Goal: Transaction & Acquisition: Subscribe to service/newsletter

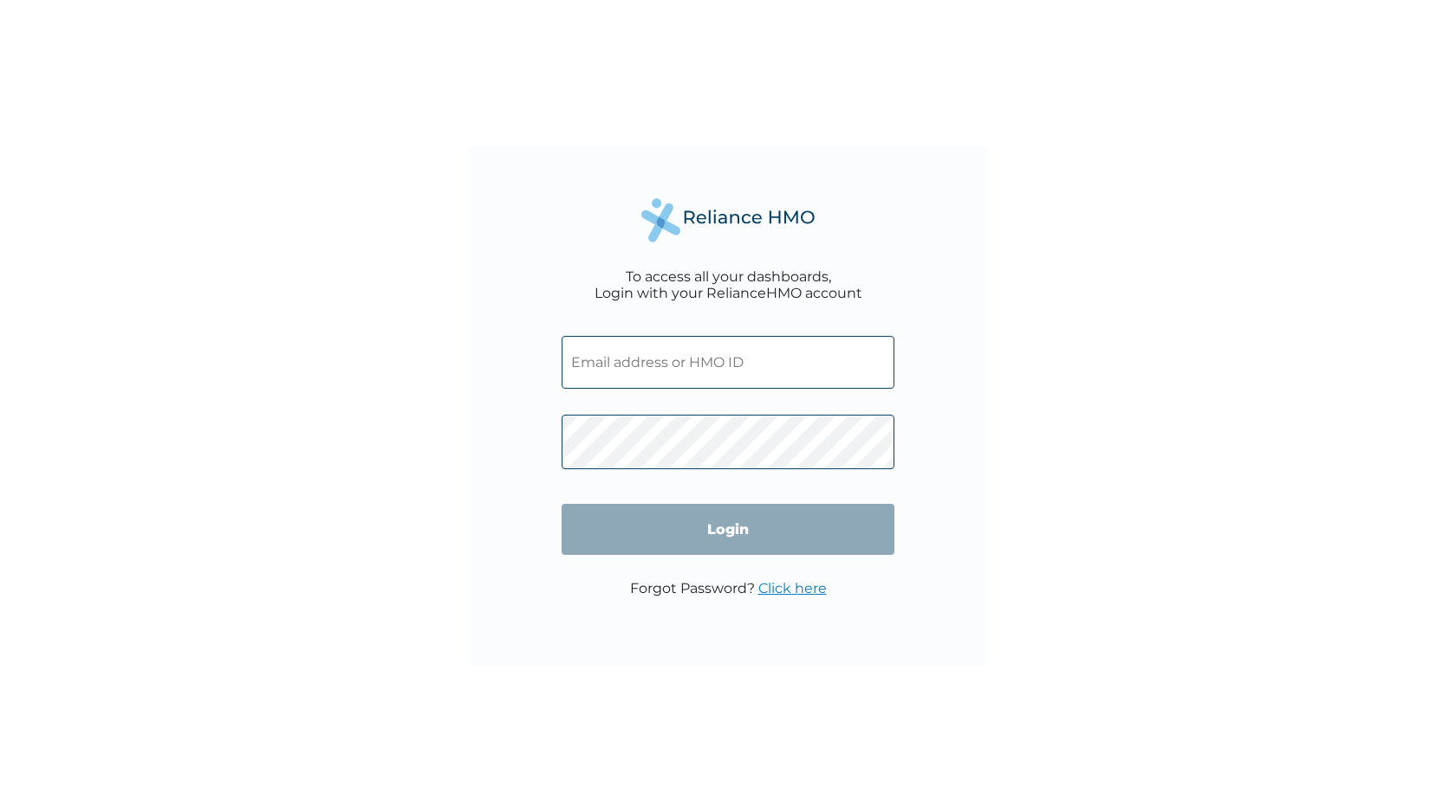
click at [719, 357] on input "text" at bounding box center [728, 362] width 333 height 53
type input "RET/42546/A"
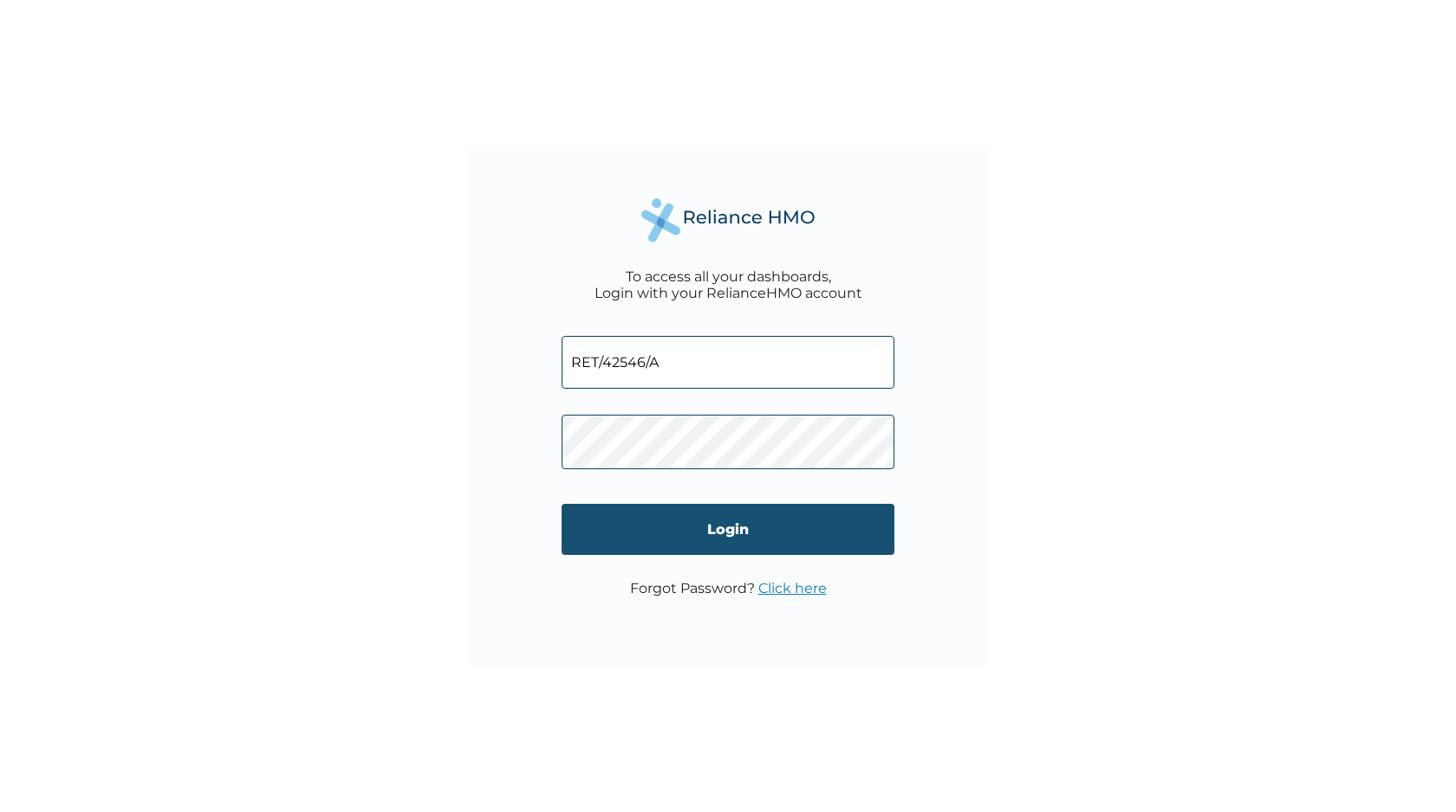
click at [711, 540] on input "Login" at bounding box center [728, 530] width 333 height 51
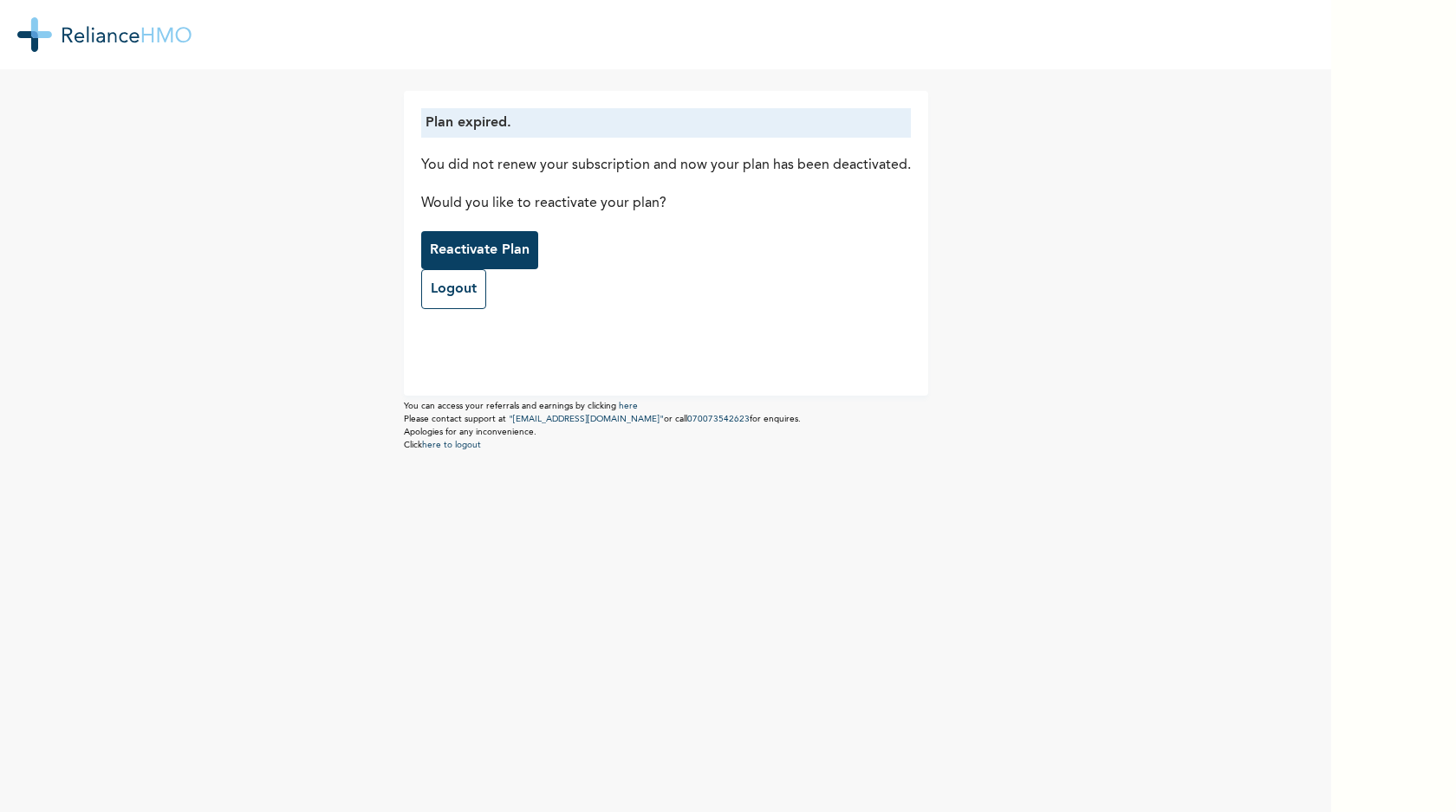
click at [487, 247] on p "Reactivate Plan" at bounding box center [479, 250] width 99 height 21
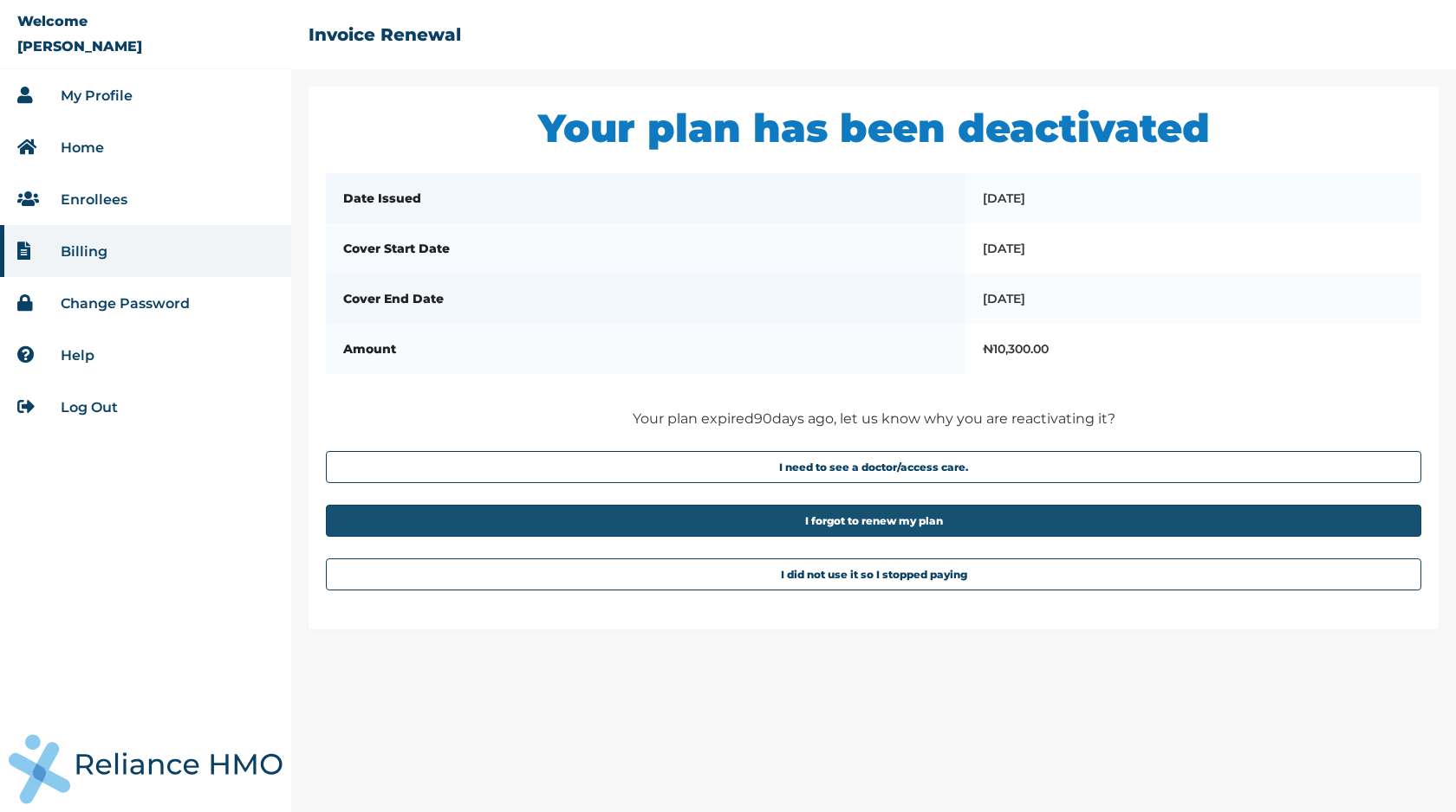
click at [960, 537] on button "I forgot to renew my plan" at bounding box center [873, 521] width 1095 height 32
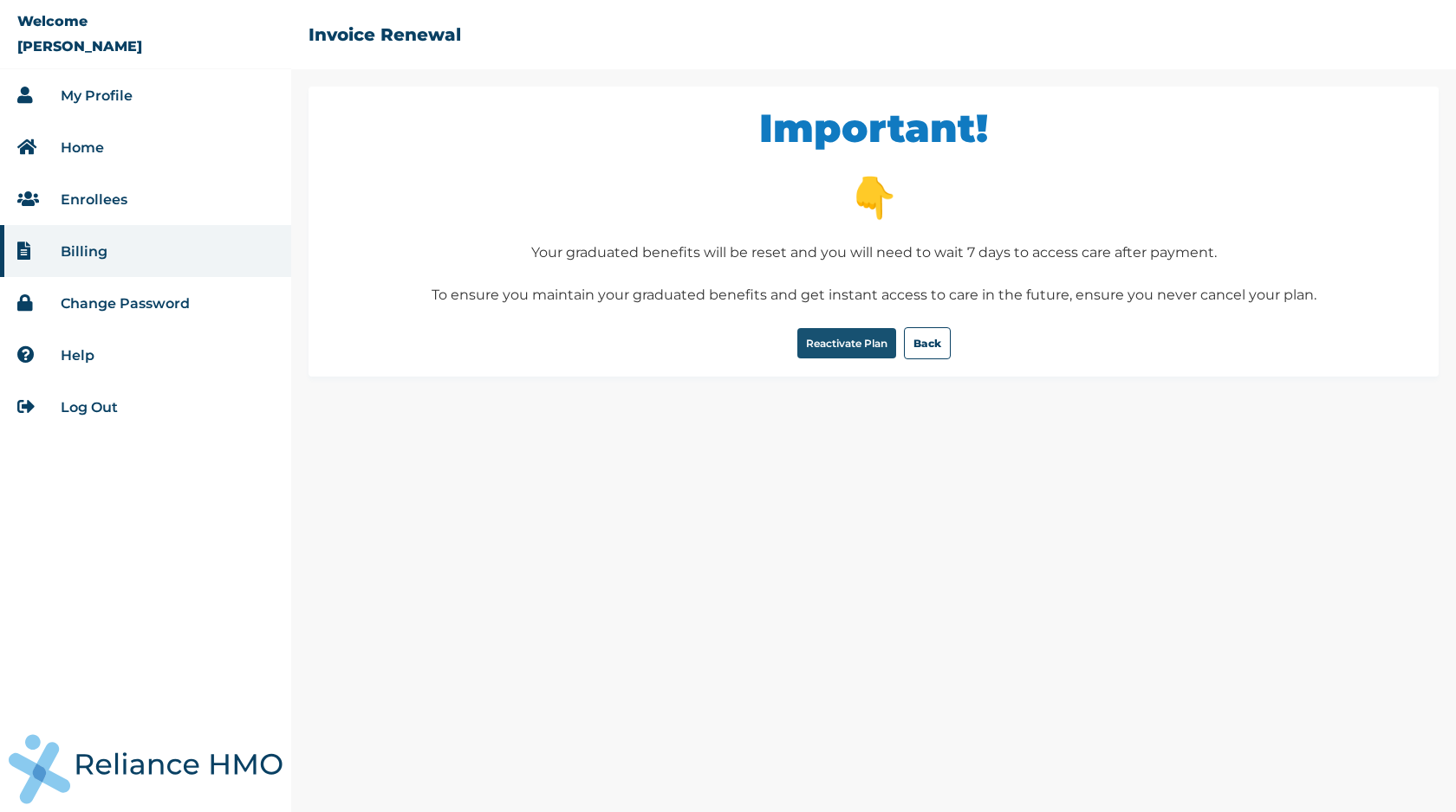
click at [846, 351] on button "Reactivate Plan" at bounding box center [846, 344] width 98 height 31
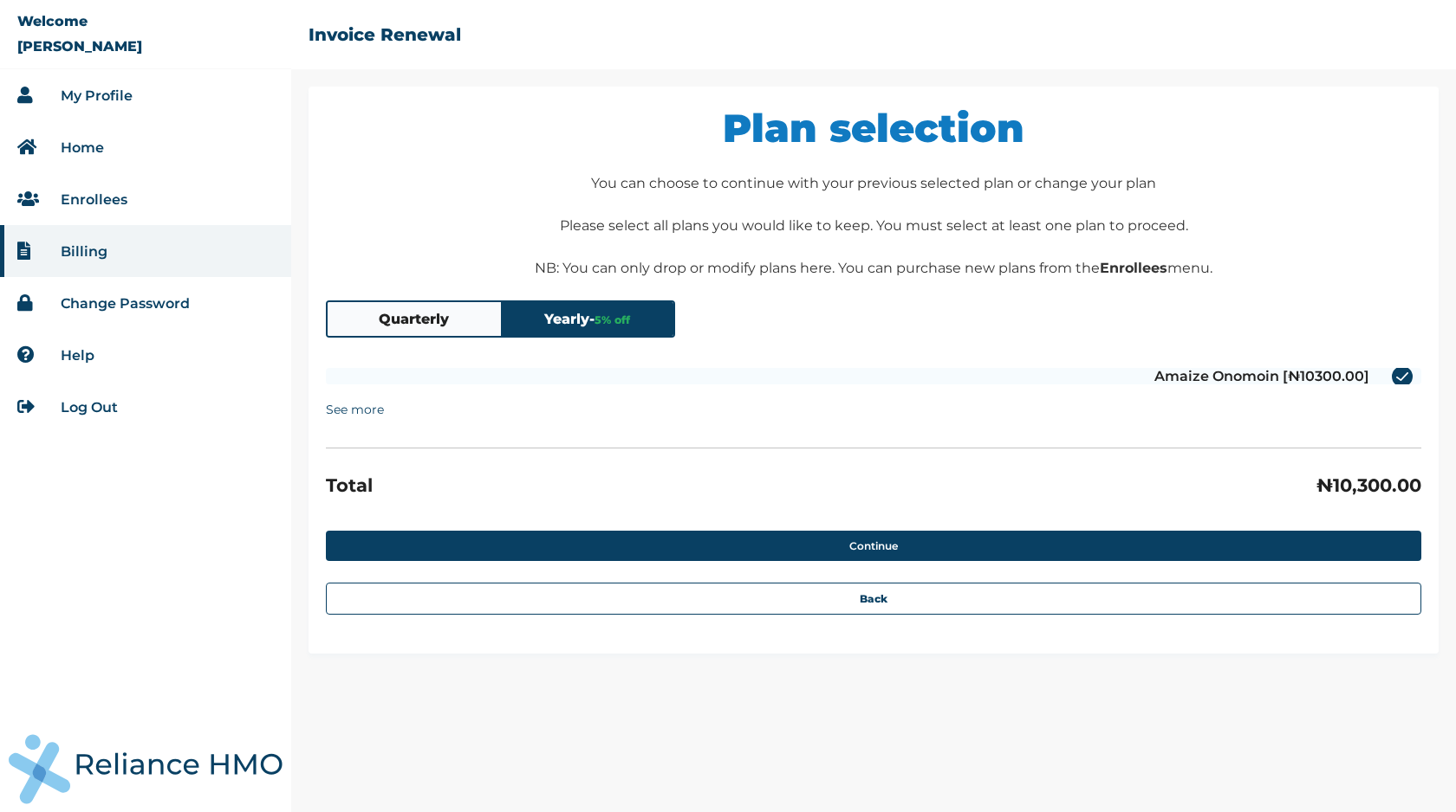
click at [447, 322] on button "Quarterly" at bounding box center [414, 318] width 173 height 33
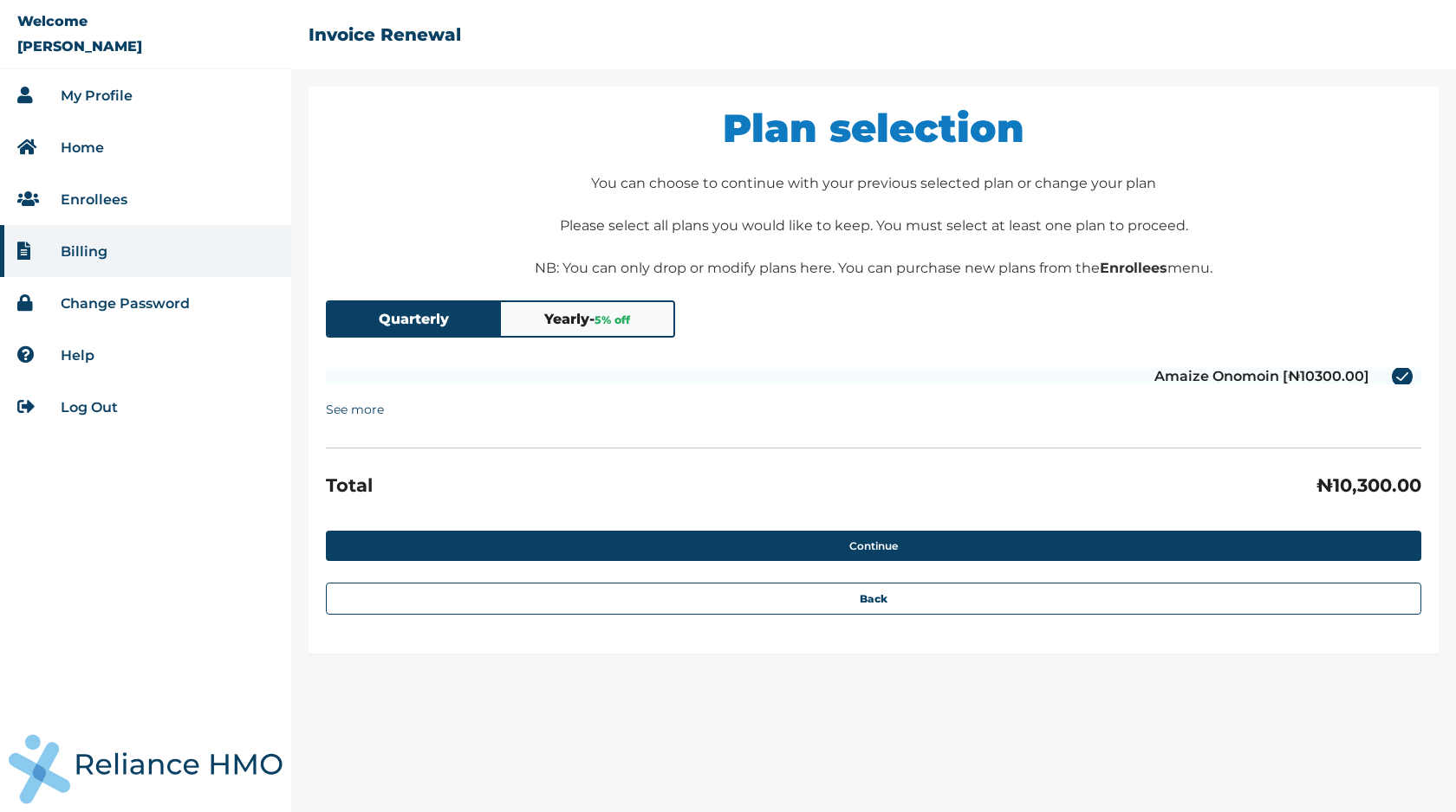
click at [650, 319] on button "Yearly - 5 % off" at bounding box center [588, 318] width 173 height 33
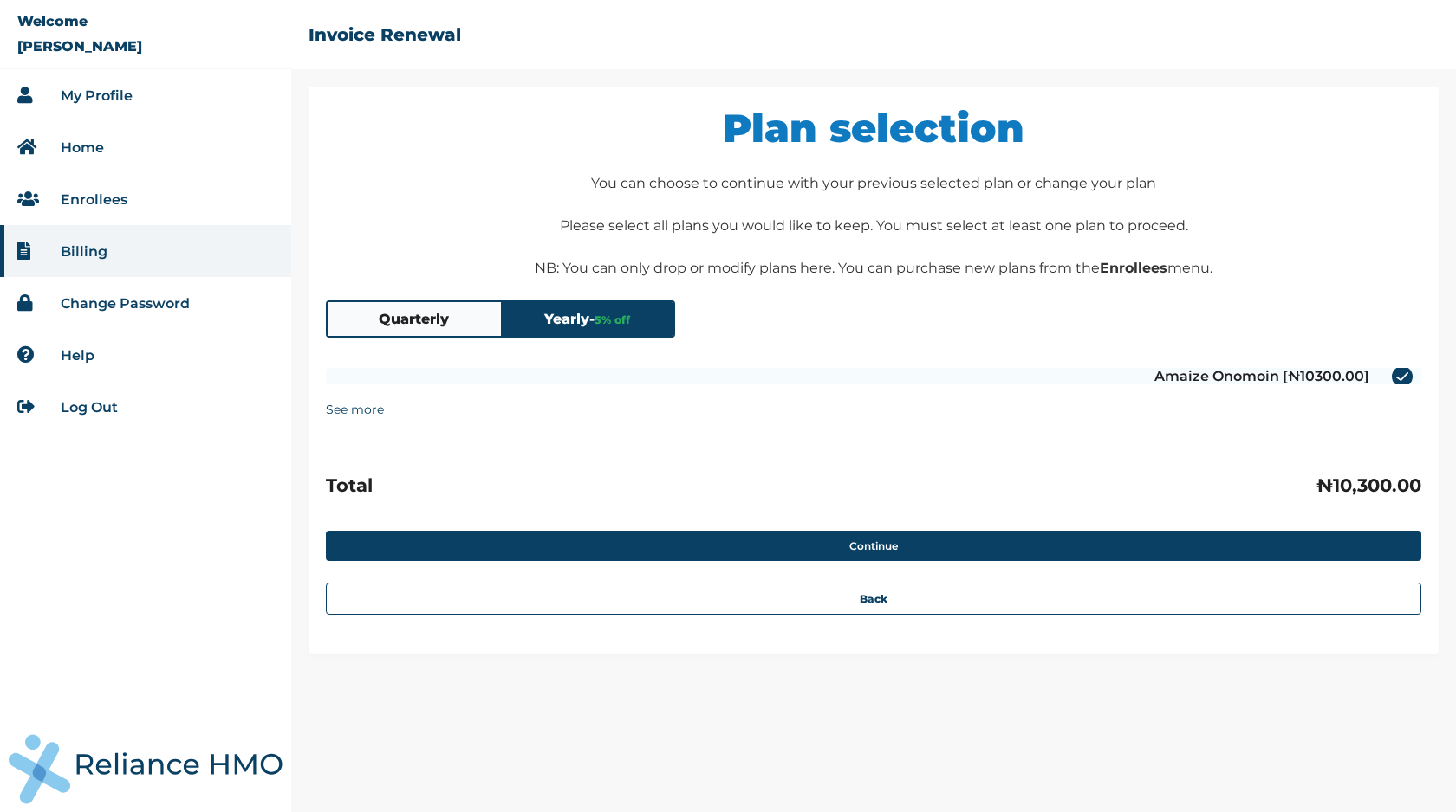
click at [422, 319] on button "Quarterly" at bounding box center [414, 318] width 173 height 33
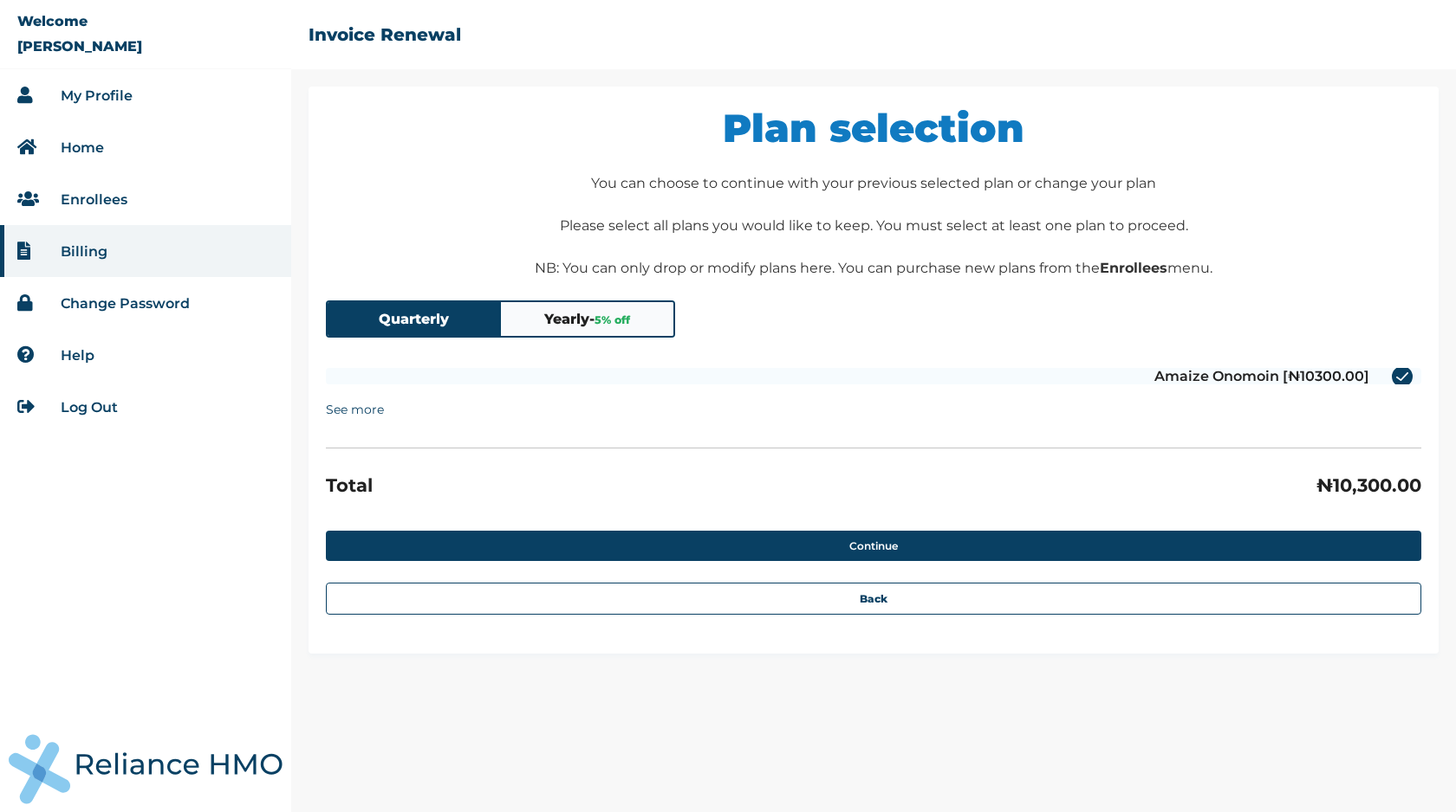
click at [612, 315] on span "5 % off" at bounding box center [612, 320] width 35 height 13
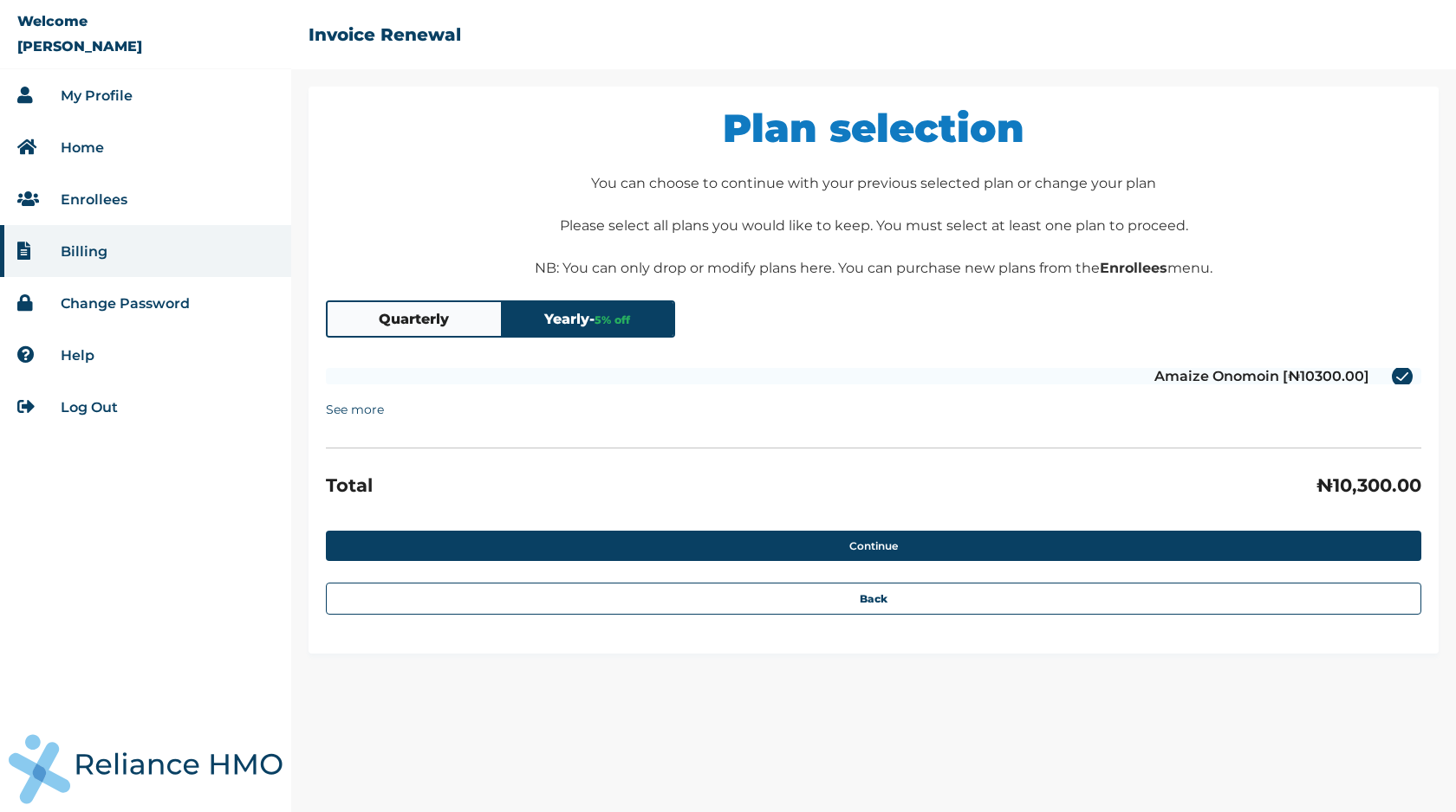
click at [612, 316] on span "5 % off" at bounding box center [612, 320] width 35 height 13
click at [422, 322] on button "Quarterly" at bounding box center [414, 318] width 173 height 33
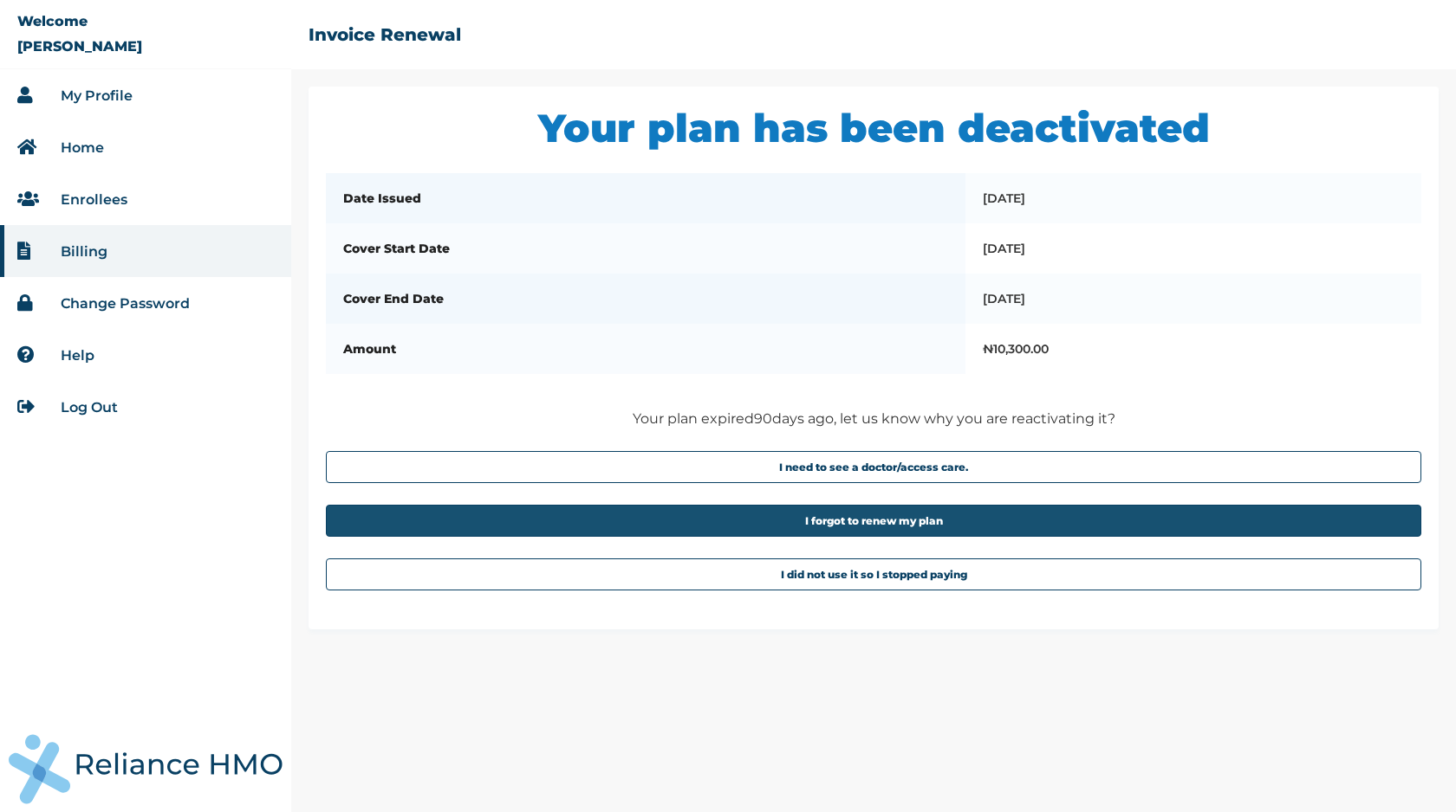
click at [705, 537] on button "I forgot to renew my plan" at bounding box center [873, 521] width 1095 height 32
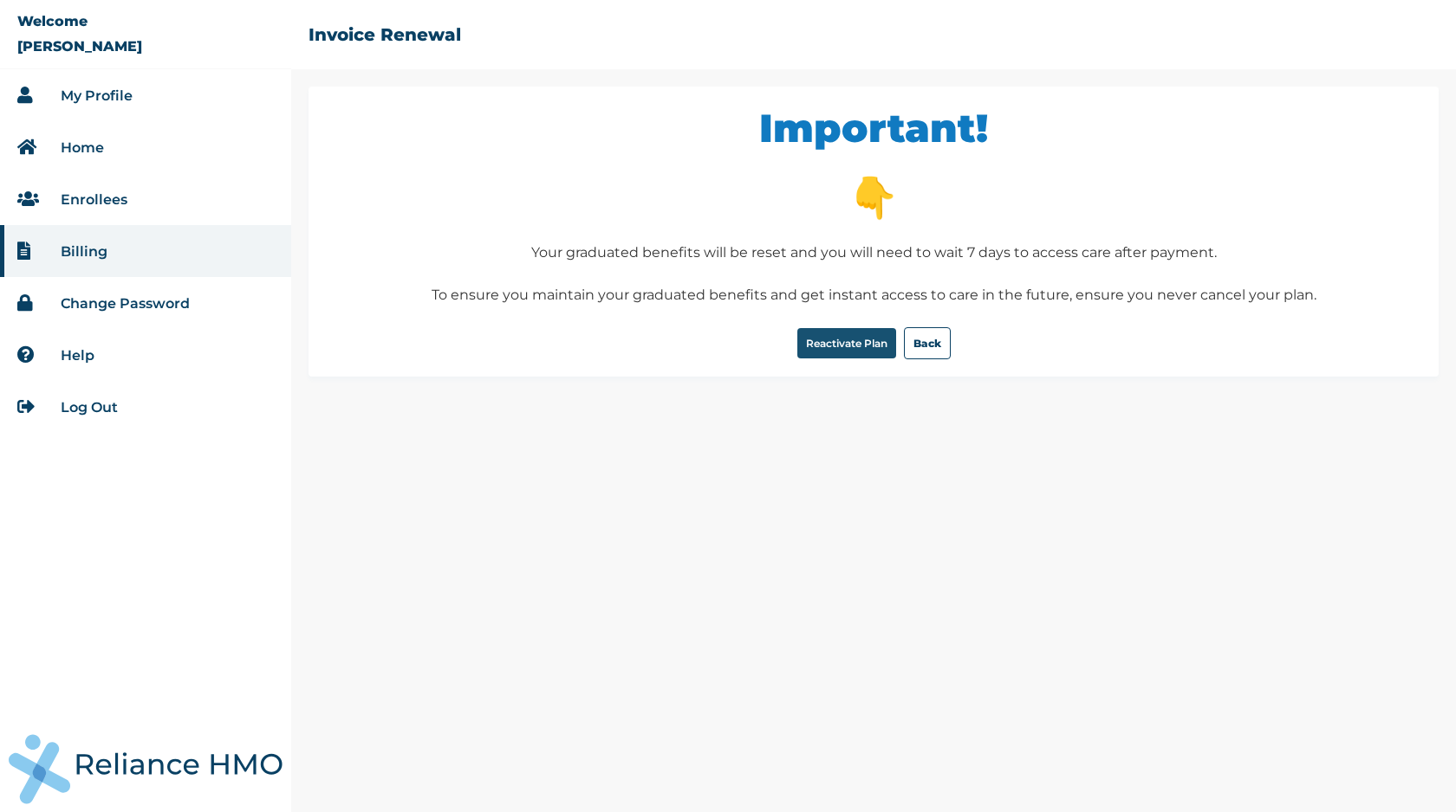
click at [841, 351] on button "Reactivate Plan" at bounding box center [846, 344] width 98 height 31
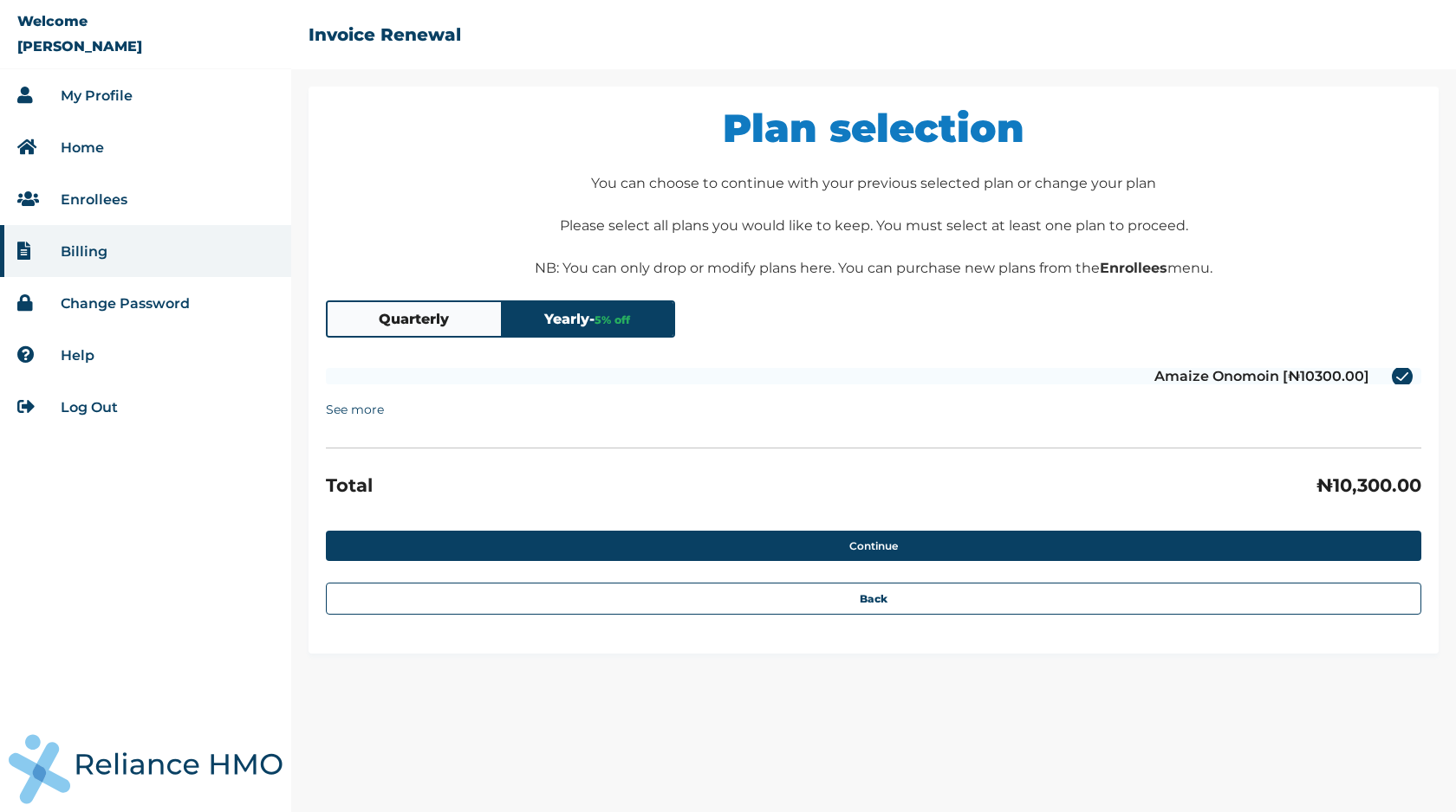
click at [382, 332] on button "Quarterly" at bounding box center [414, 318] width 173 height 33
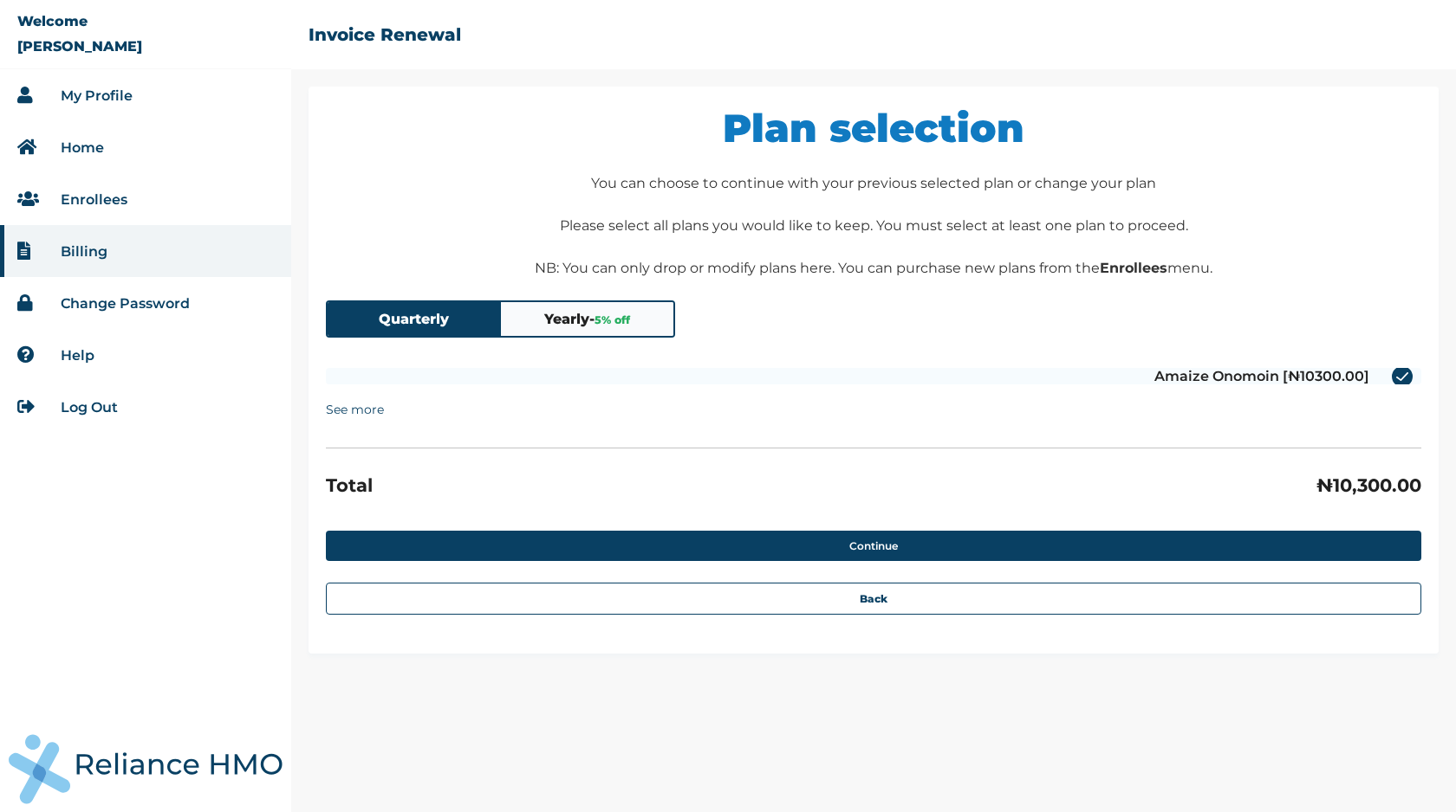
click at [574, 314] on button "Yearly - 5 % off" at bounding box center [588, 318] width 173 height 33
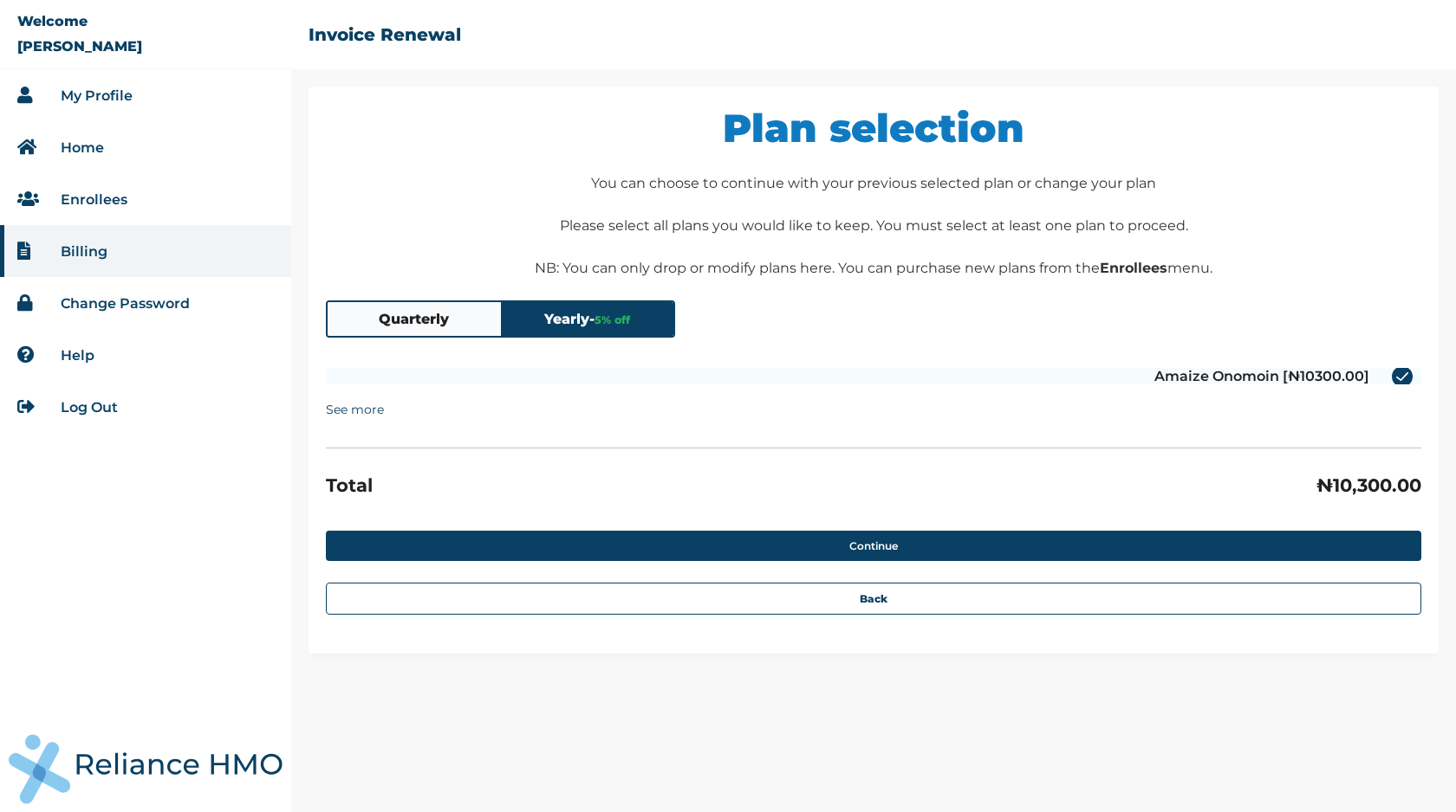
click at [435, 318] on button "Quarterly" at bounding box center [414, 318] width 173 height 33
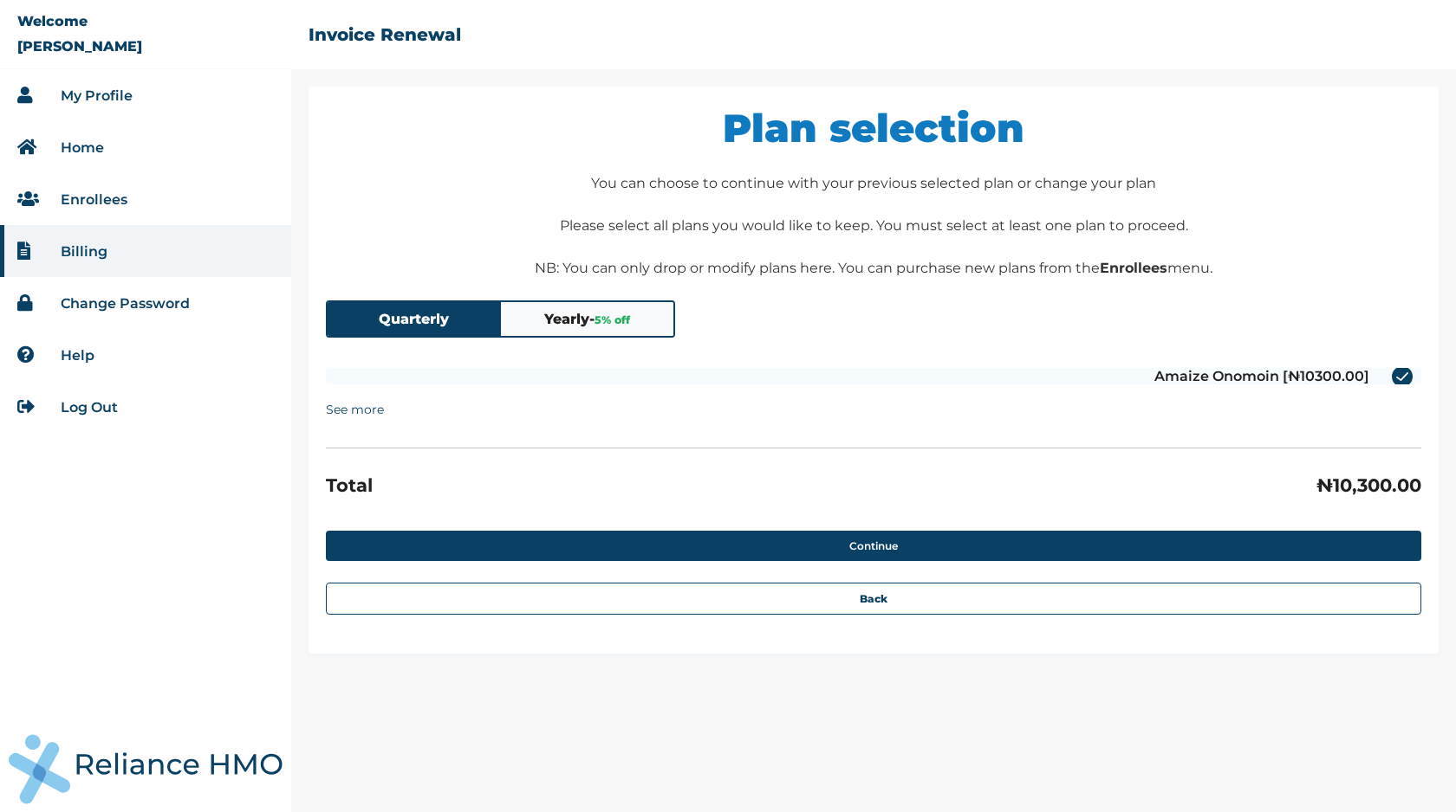
click at [360, 414] on summary "See more" at bounding box center [355, 410] width 58 height 32
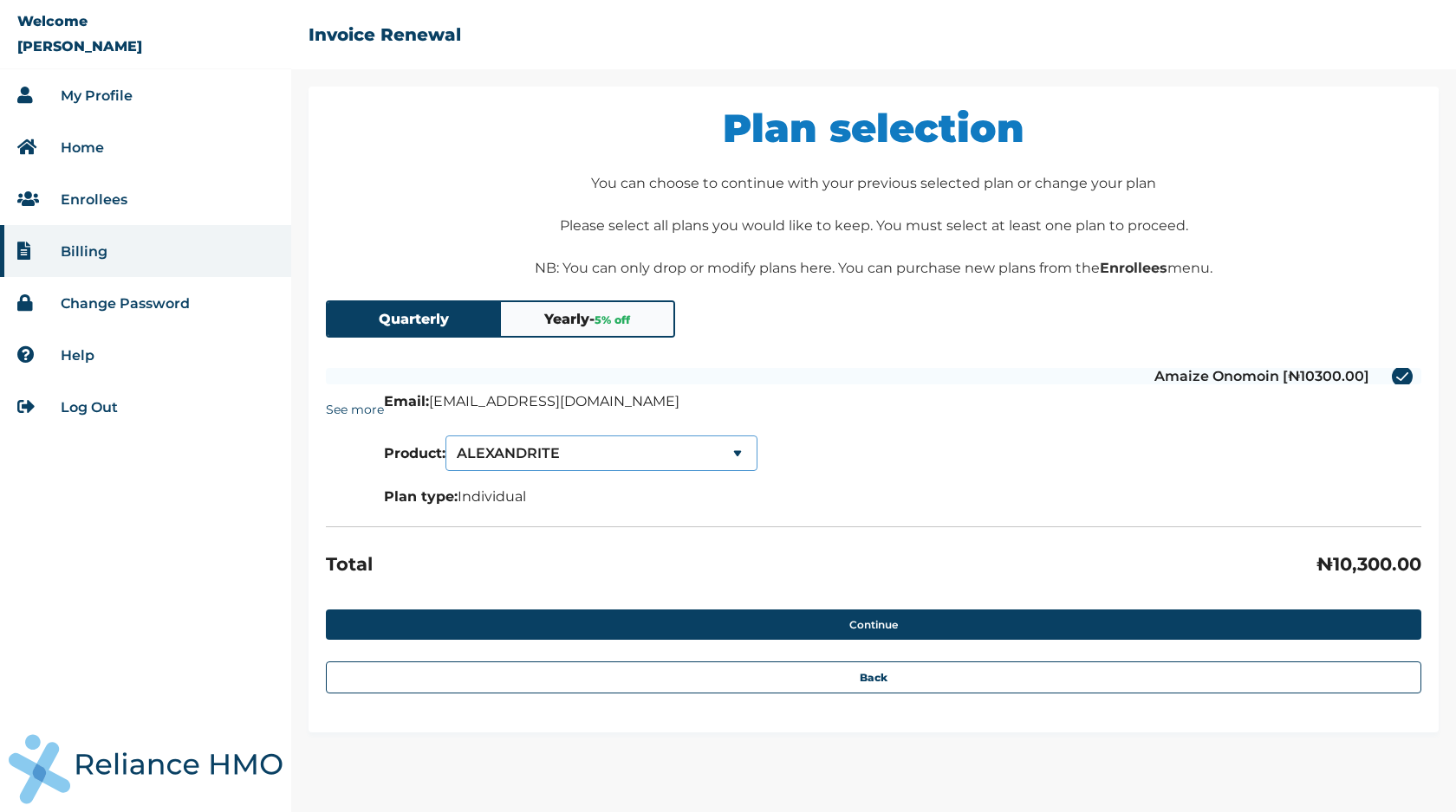
click at [548, 466] on select "ALEXANDRITE SERENITY SERENITY LITE" at bounding box center [601, 453] width 312 height 35
click at [449, 437] on select "ALEXANDRITE SERENITY SERENITY LITE" at bounding box center [601, 453] width 312 height 35
click at [375, 314] on button "Quarterly" at bounding box center [414, 318] width 173 height 33
click at [747, 462] on select "SERENITY SERENITY SERENITY LITE" at bounding box center [601, 453] width 312 height 35
click at [449, 437] on select "SERENITY SERENITY SERENITY LITE" at bounding box center [601, 453] width 312 height 35
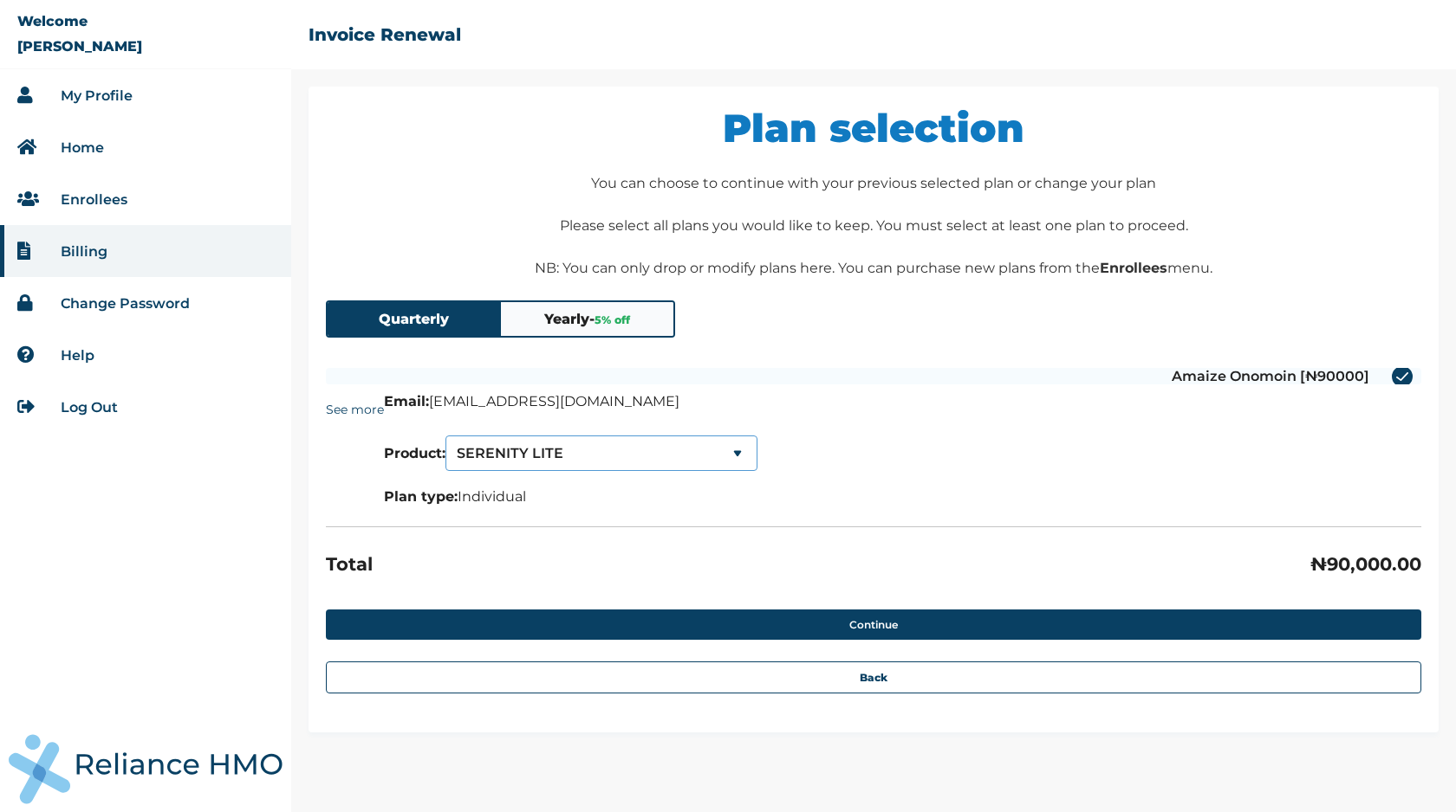
click at [512, 450] on select "SERENITY LITE SERENITY SERENITY LITE" at bounding box center [601, 453] width 312 height 35
click at [449, 437] on select "SERENITY LITE SERENITY SERENITY LITE" at bounding box center [601, 453] width 312 height 35
click at [544, 457] on select "SERENITY SERENITY SERENITY LITE" at bounding box center [601, 453] width 312 height 35
select select "1"
click at [449, 437] on select "SERENITY SERENITY SERENITY LITE" at bounding box center [601, 453] width 312 height 35
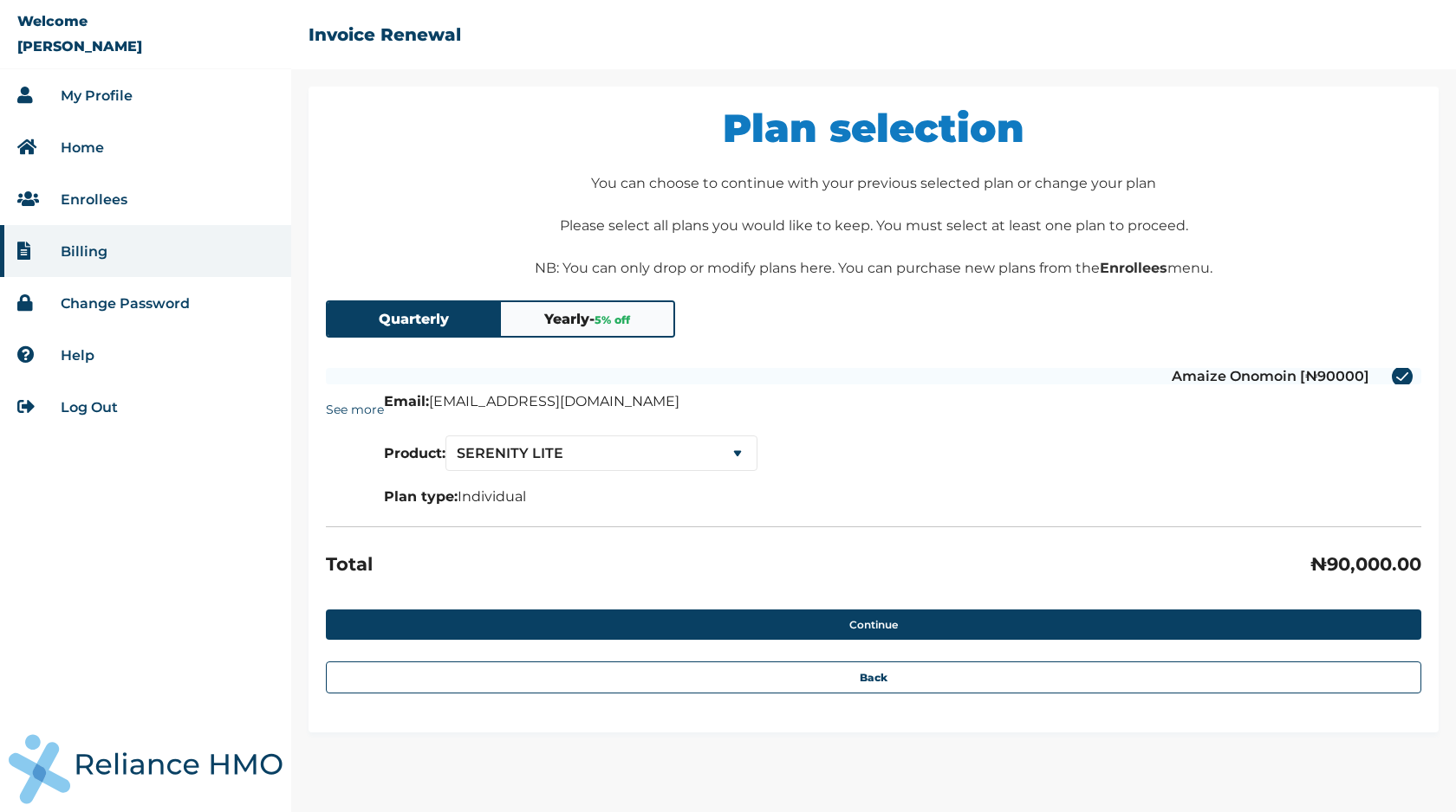
click at [538, 311] on button "Yearly - 5 % off" at bounding box center [588, 318] width 173 height 33
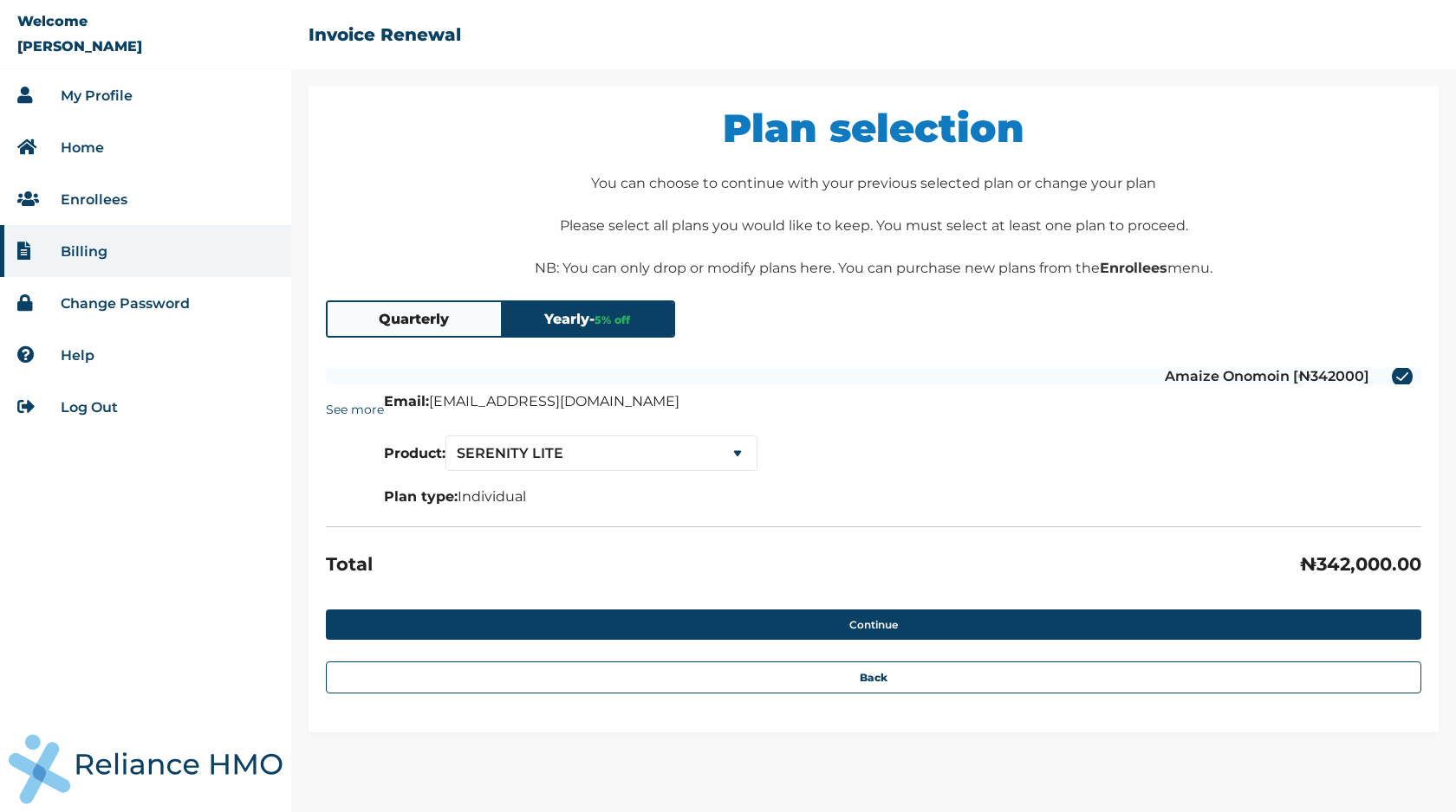
click at [353, 323] on button "Quarterly" at bounding box center [414, 318] width 173 height 33
